Goal: Task Accomplishment & Management: Manage account settings

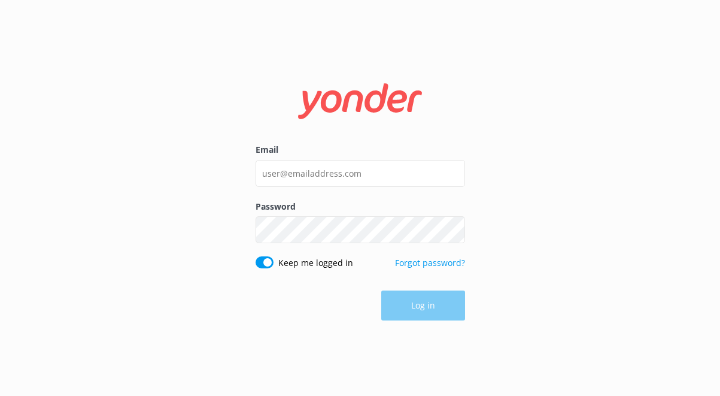
click at [282, 200] on label "Password" at bounding box center [360, 206] width 209 height 13
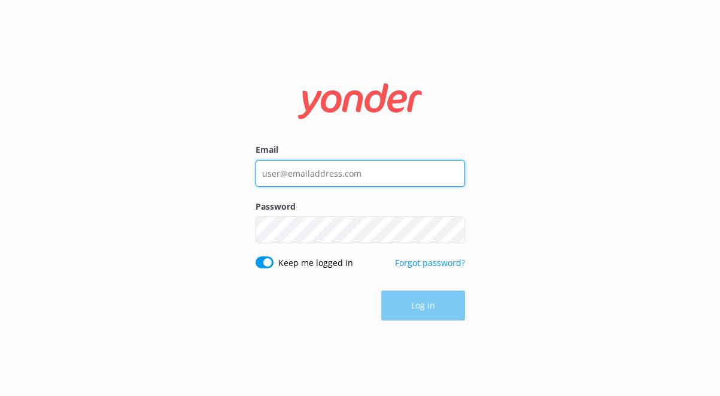
click at [282, 186] on input "Email" at bounding box center [360, 173] width 209 height 27
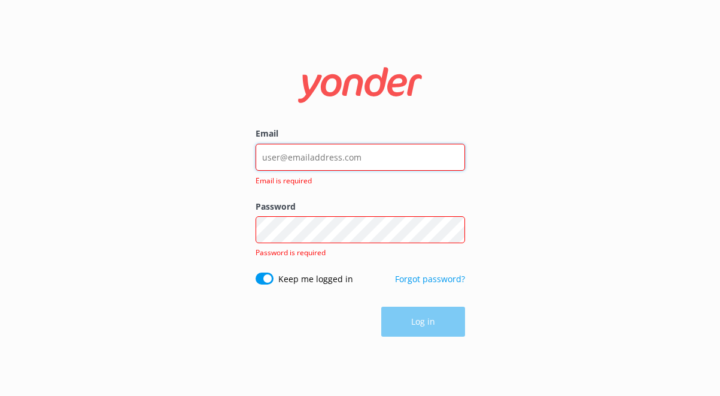
type input "[EMAIL_ADDRESS][DOMAIN_NAME]"
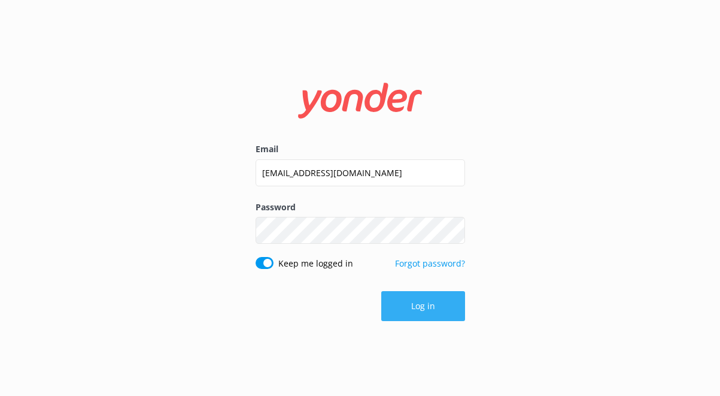
click at [406, 314] on button "Log in" at bounding box center [423, 306] width 84 height 30
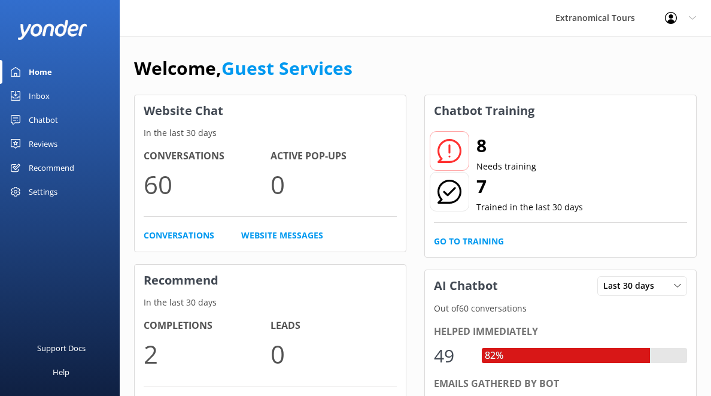
click at [64, 99] on link "Inbox" at bounding box center [60, 96] width 120 height 24
